Goal: Task Accomplishment & Management: Use online tool/utility

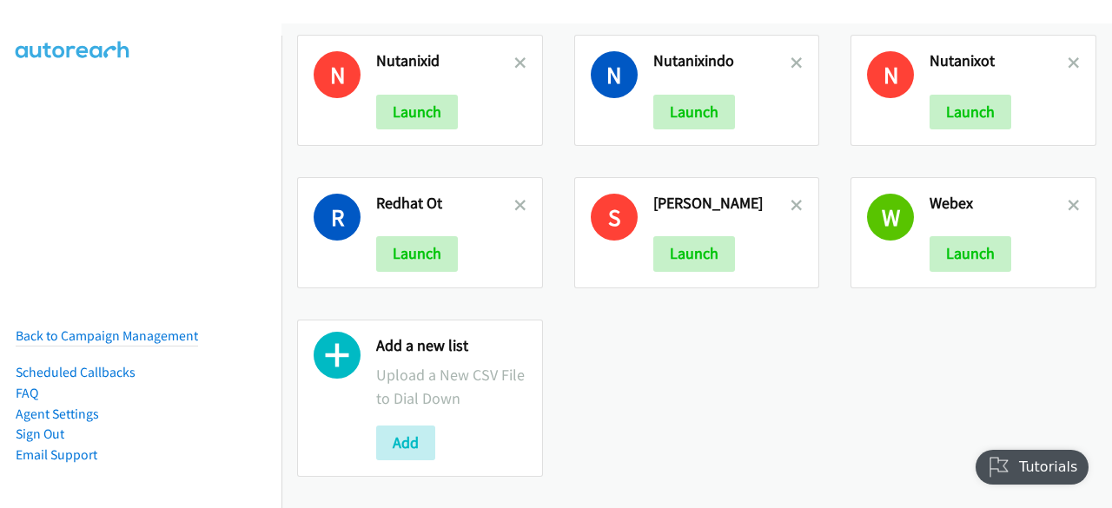
click at [501, 405] on div "Add a new list Upload a New CSV File to Dial Down Add" at bounding box center [451, 398] width 150 height 125
click at [420, 411] on div "Add a new list Upload a New CSV File to Dial Down Add" at bounding box center [451, 398] width 150 height 125
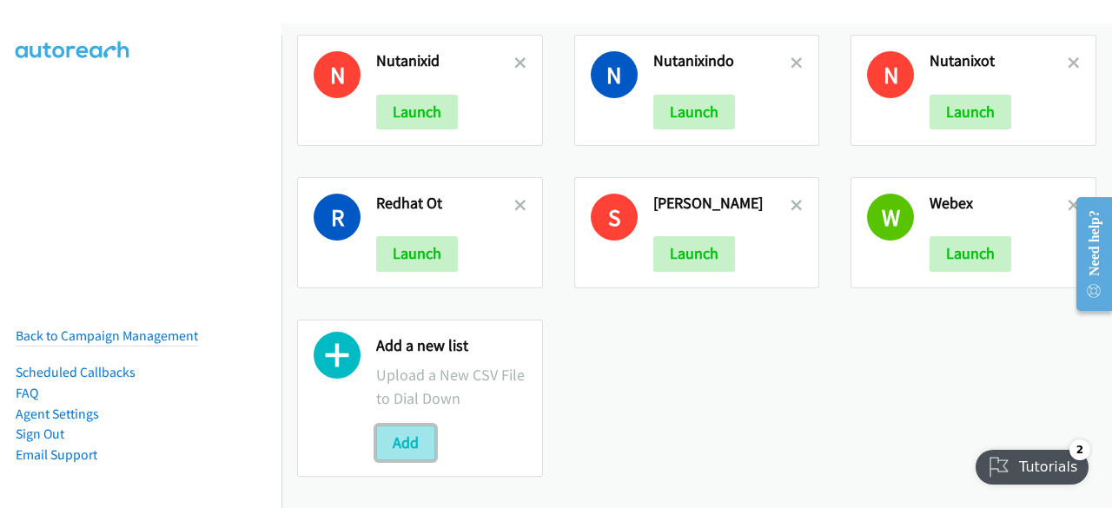
click at [409, 426] on button "Add" at bounding box center [405, 443] width 59 height 35
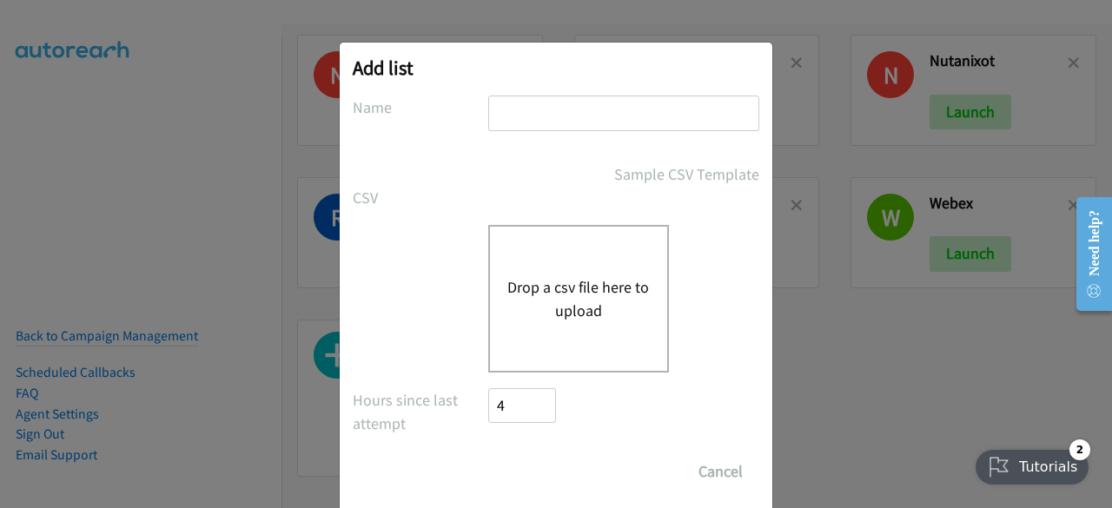
click at [536, 126] on input "text" at bounding box center [623, 114] width 271 height 36
type input "new list"
click at [530, 265] on div "Drop a csv file here to upload" at bounding box center [578, 299] width 181 height 148
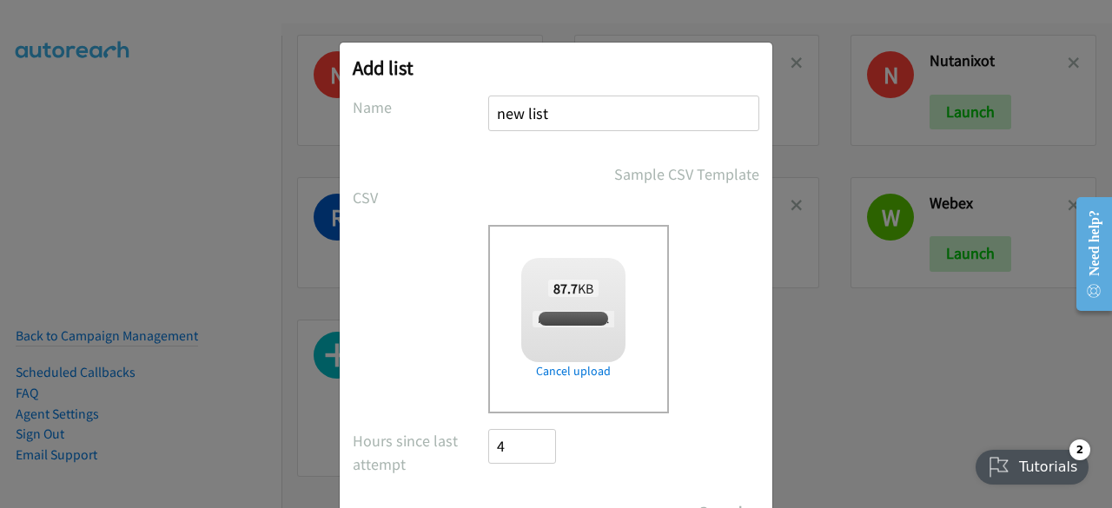
scroll to position [76, 0]
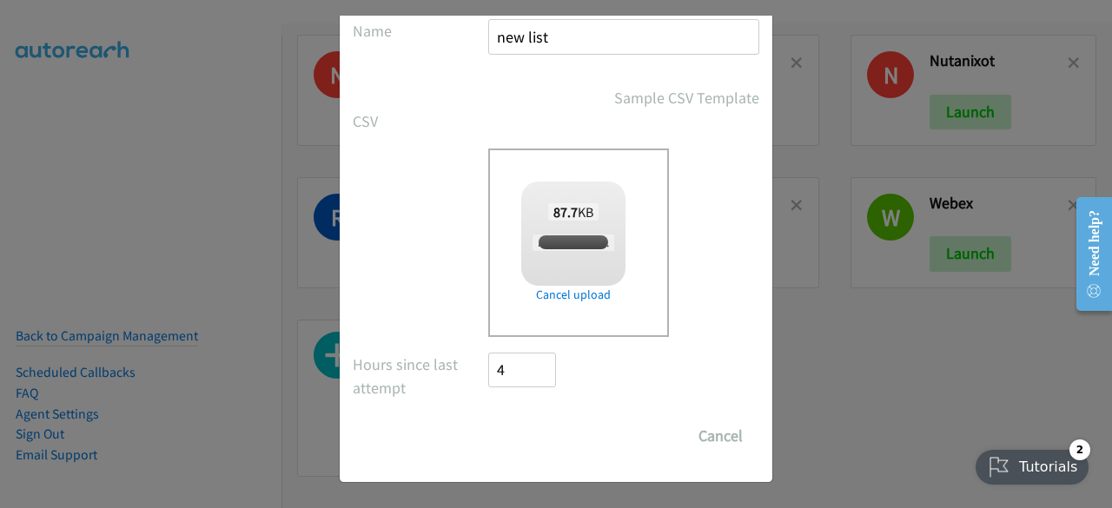
checkbox input "true"
click at [509, 442] on input "Save List" at bounding box center [533, 436] width 91 height 35
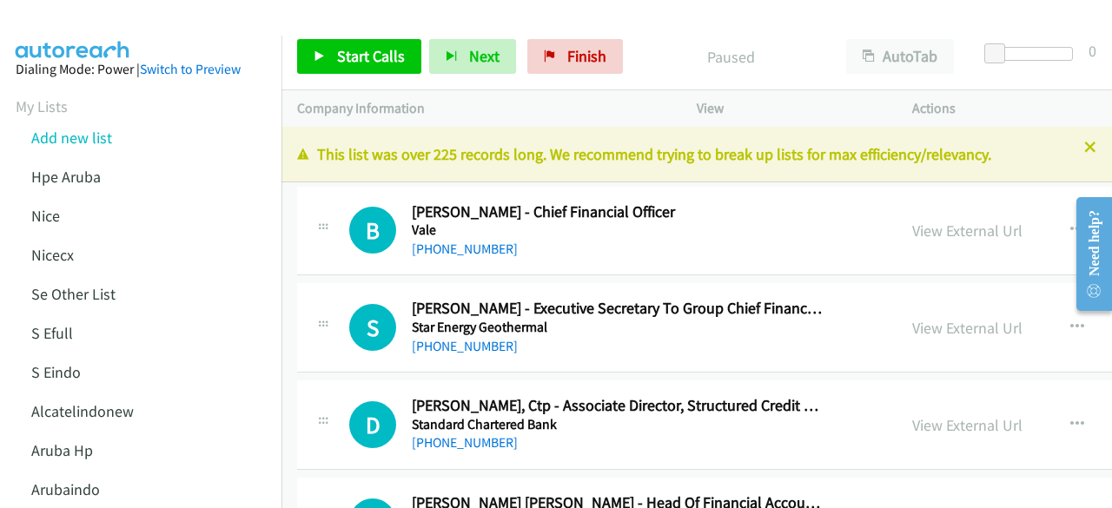
click at [734, 277] on td "B Callback Scheduled Bernardus Irmanto - Chief Financial Officer Vale Asia/Maka…" at bounding box center [866, 231] width 1168 height 97
click at [913, 226] on link "View External Url" at bounding box center [968, 231] width 110 height 20
